Goal: Communication & Community: Answer question/provide support

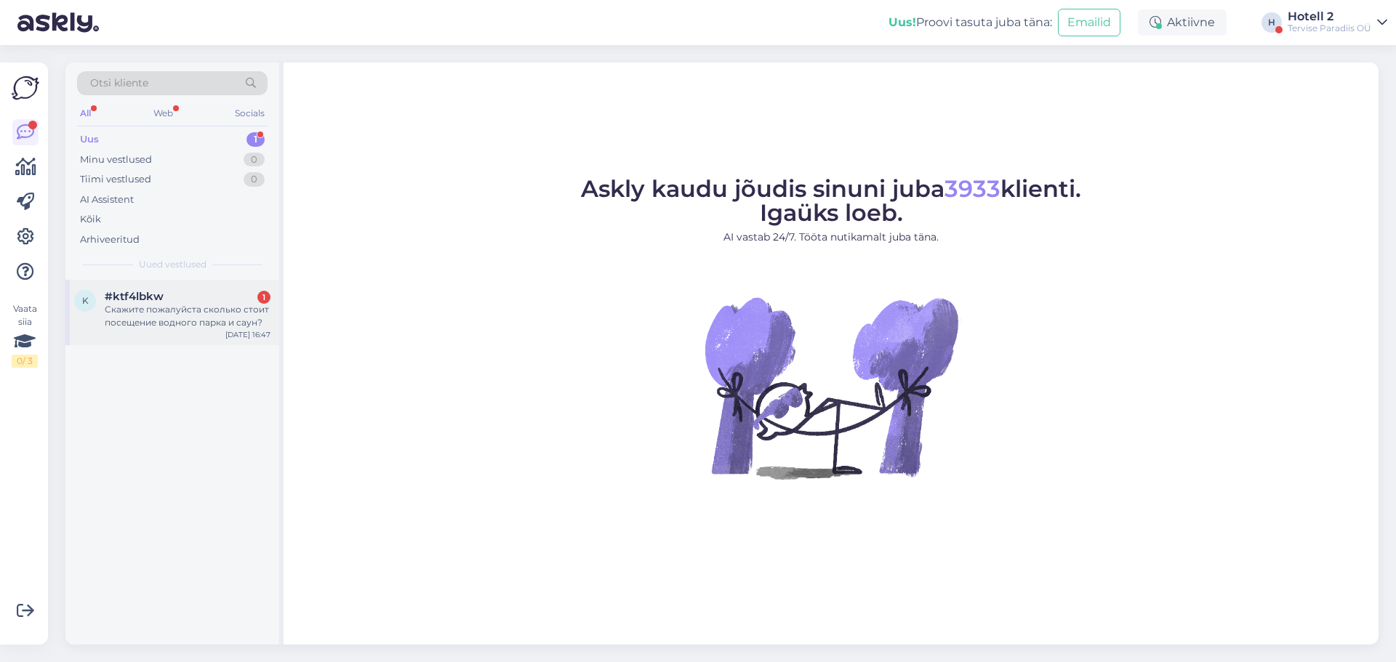
click at [156, 311] on div "Скажите пожалуйста сколько стоит посещение водного парка и саун?" at bounding box center [188, 316] width 166 height 26
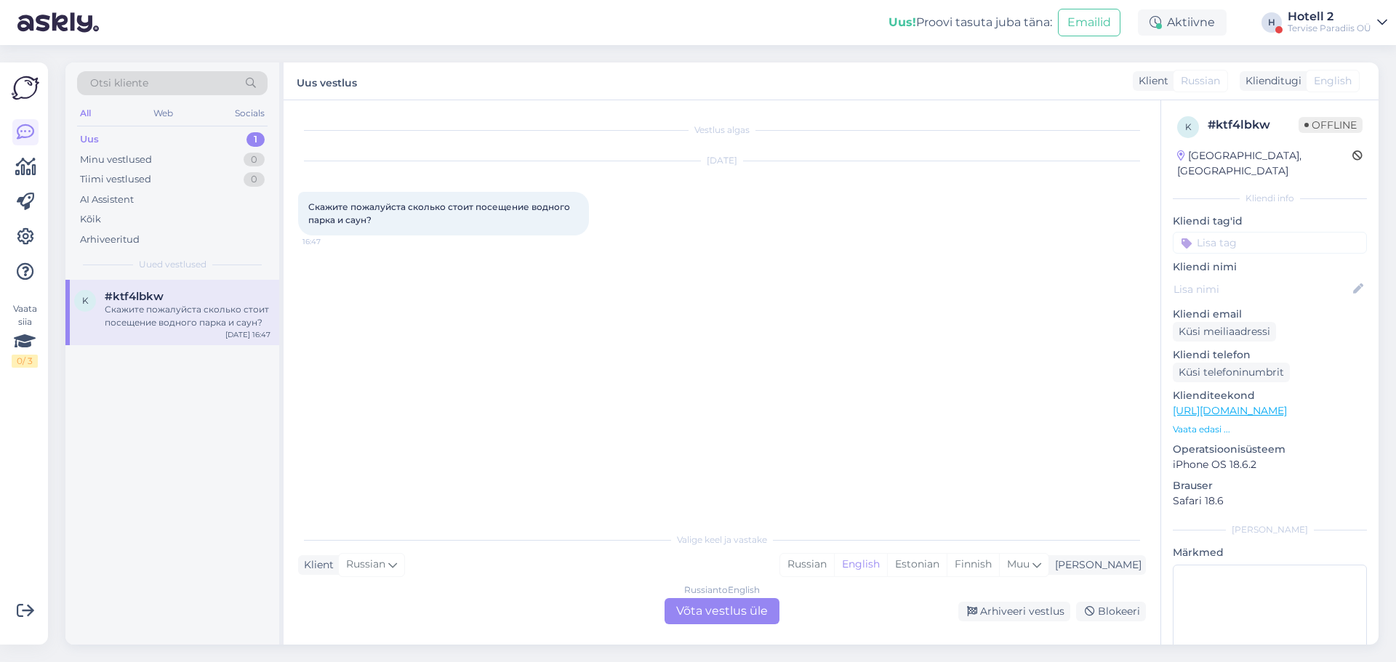
click at [682, 612] on div "Russian to English Võta vestlus üle" at bounding box center [722, 611] width 115 height 26
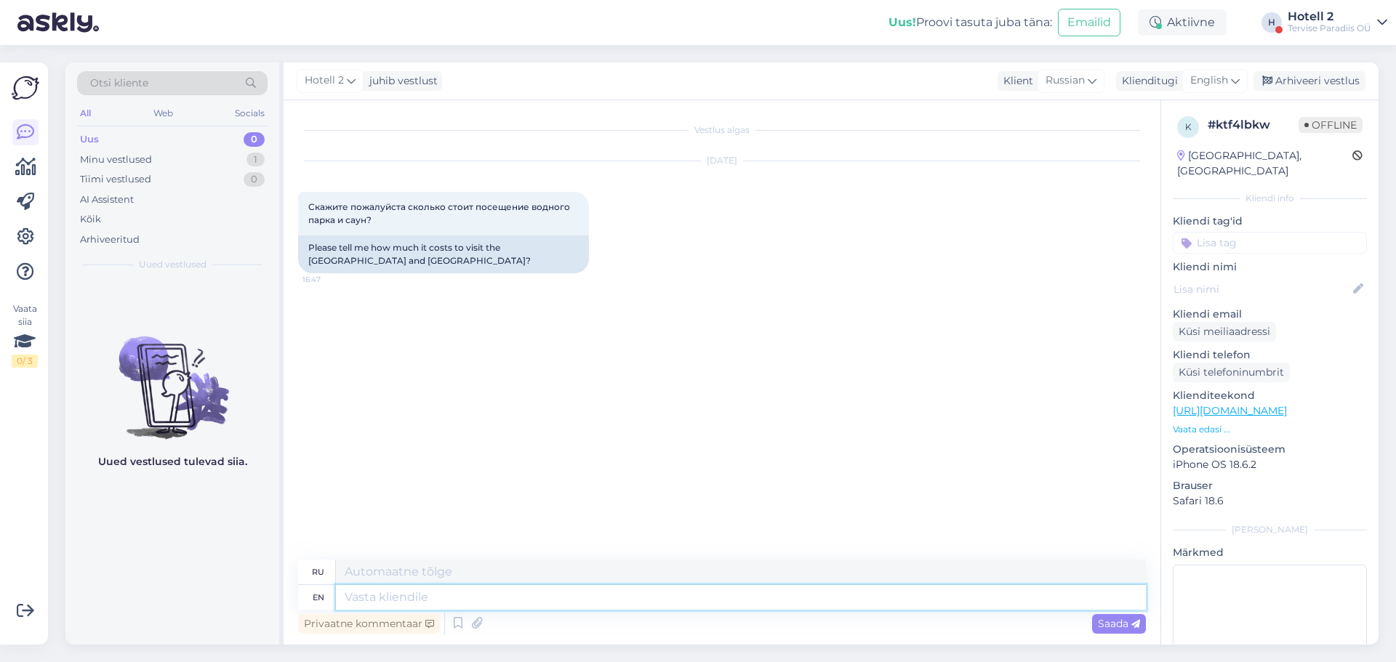
click at [349, 596] on textarea at bounding box center [741, 597] width 810 height 25
paste textarea "[URL][DOMAIN_NAME]"
type textarea "[URL][DOMAIN_NAME]"
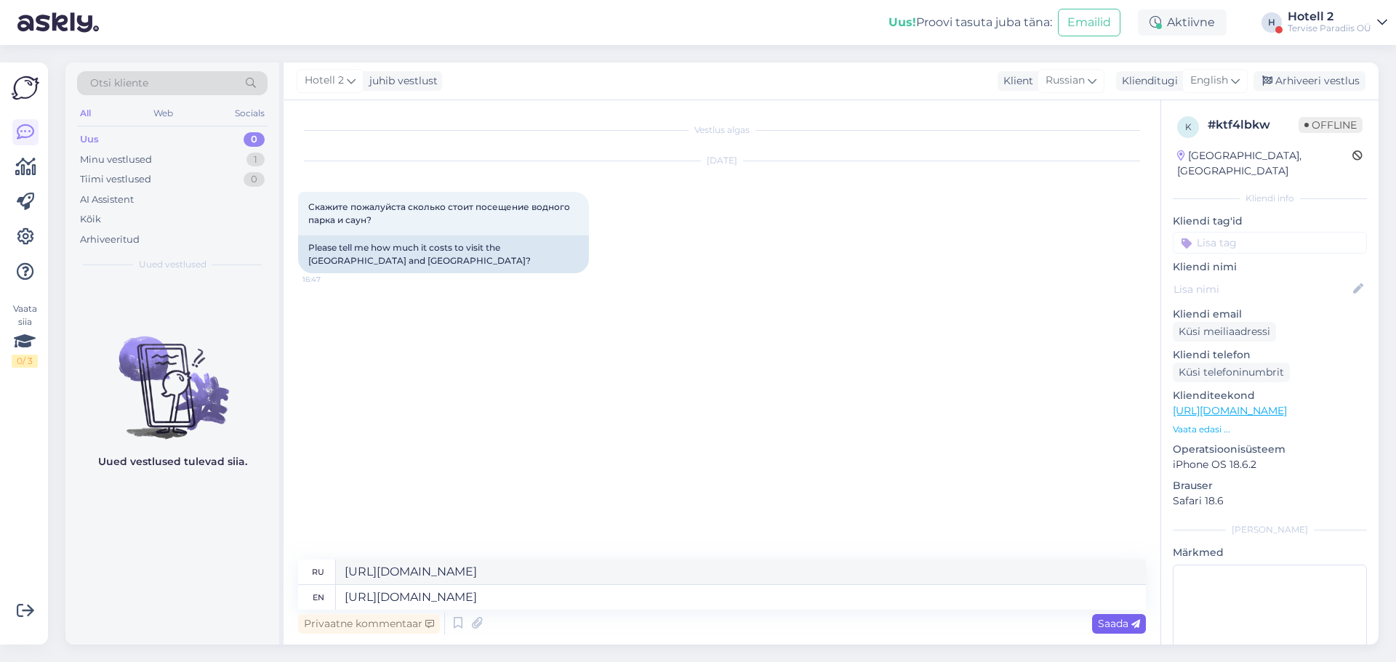
click at [1126, 617] on div "Saada" at bounding box center [1119, 624] width 54 height 20
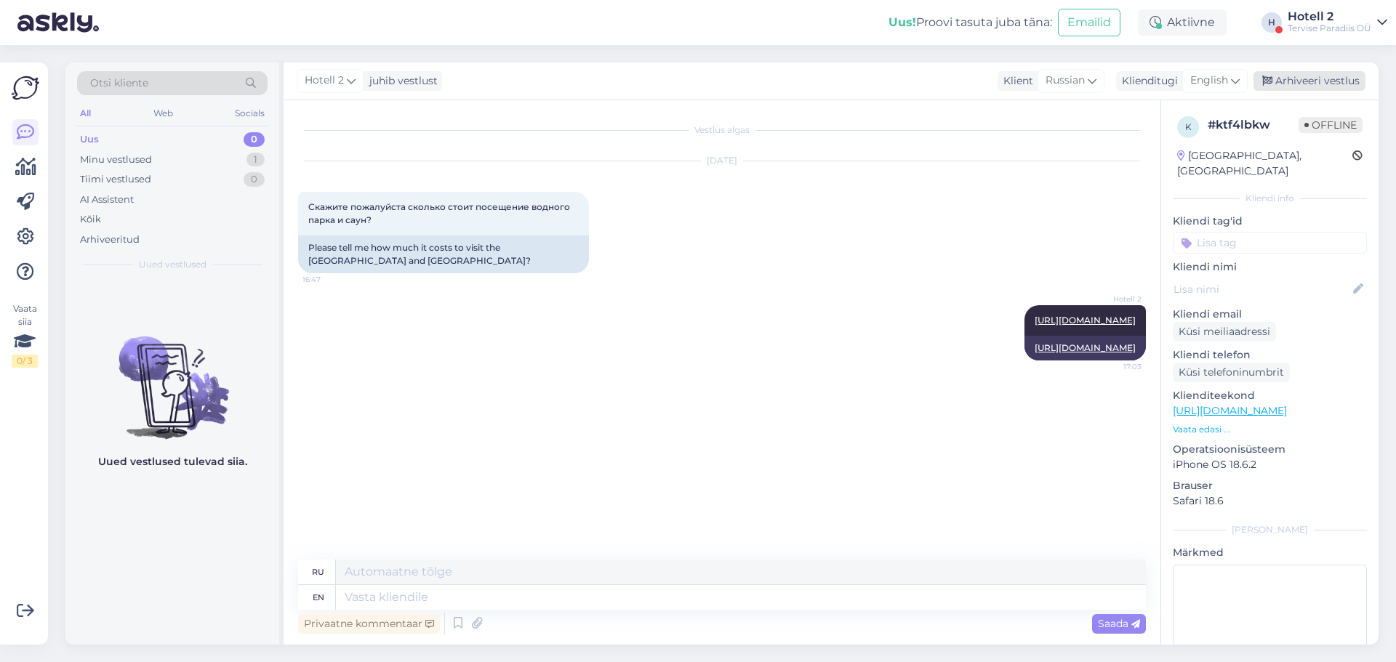
click at [1319, 82] on div "Arhiveeri vestlus" at bounding box center [1310, 81] width 112 height 20
